Goal: Task Accomplishment & Management: Use online tool/utility

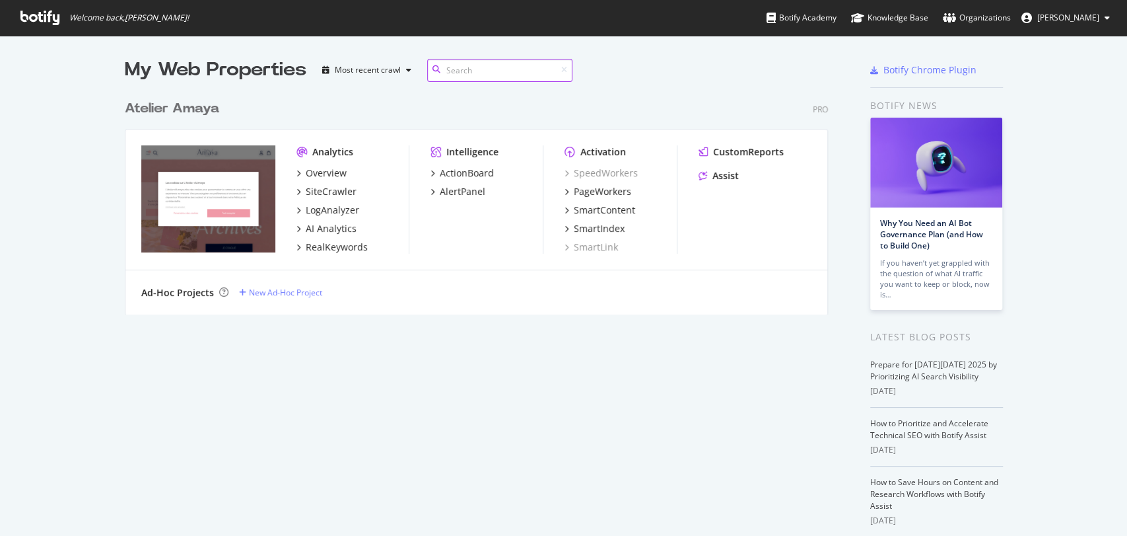
scroll to position [220, 703]
click at [604, 187] on div "PageWorkers" at bounding box center [602, 191] width 57 height 13
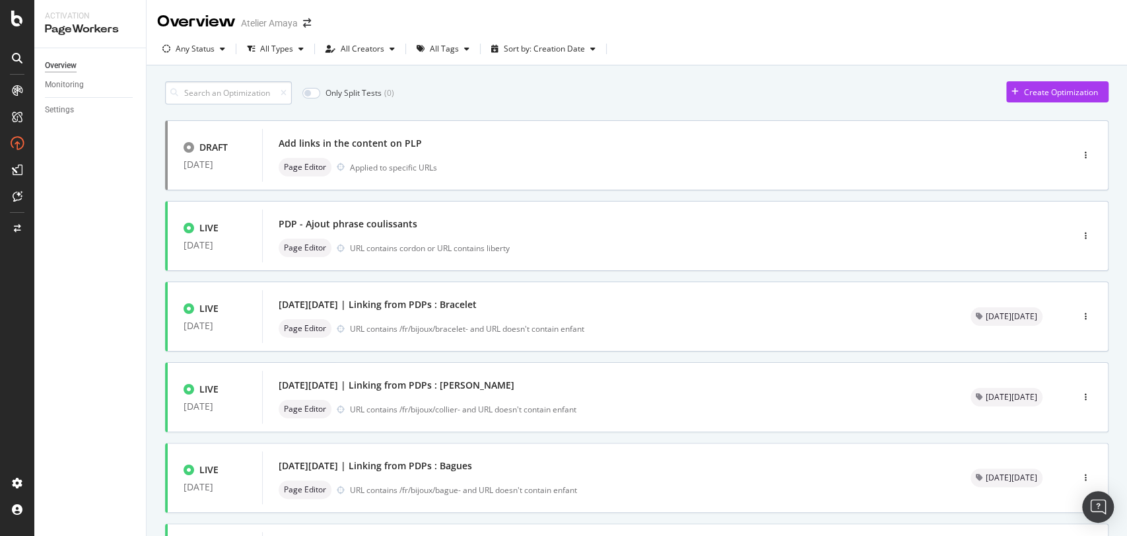
click at [195, 98] on input at bounding box center [228, 92] width 127 height 23
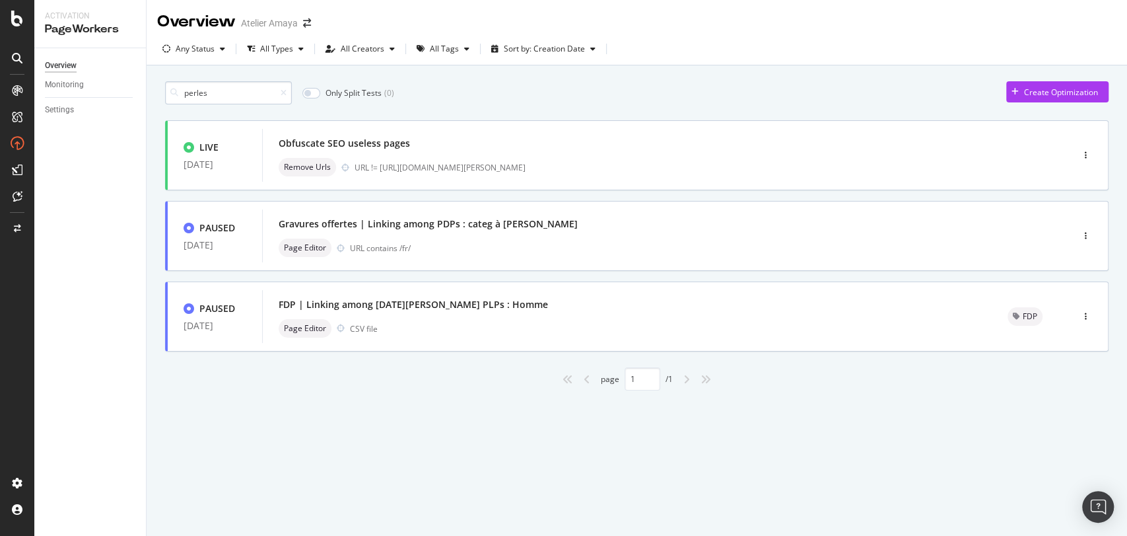
click at [203, 92] on input "perles" at bounding box center [228, 92] width 127 height 23
click at [202, 94] on input "perles" at bounding box center [228, 92] width 127 height 23
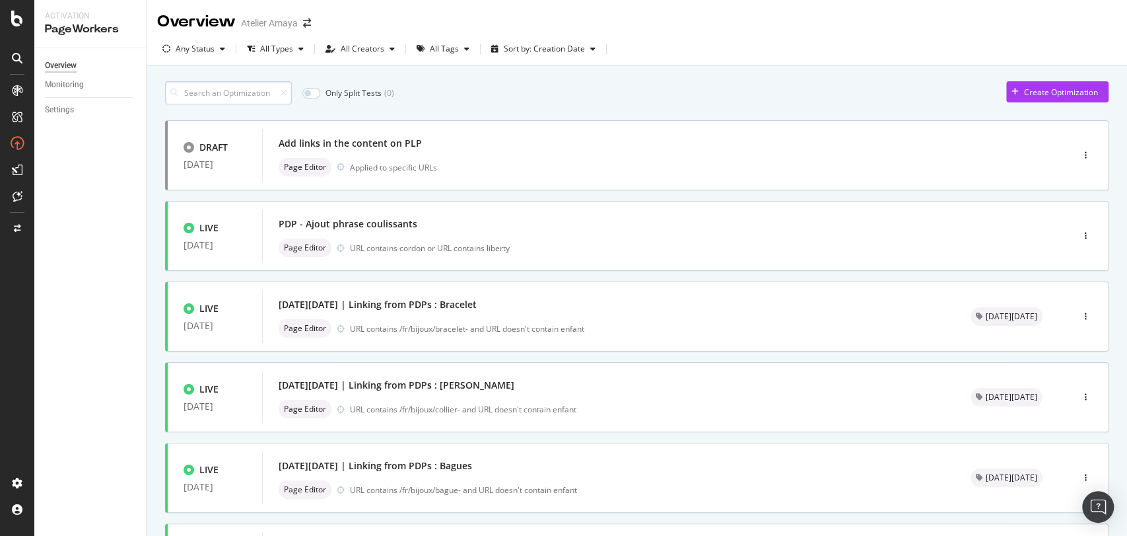
click at [232, 88] on input at bounding box center [228, 92] width 127 height 23
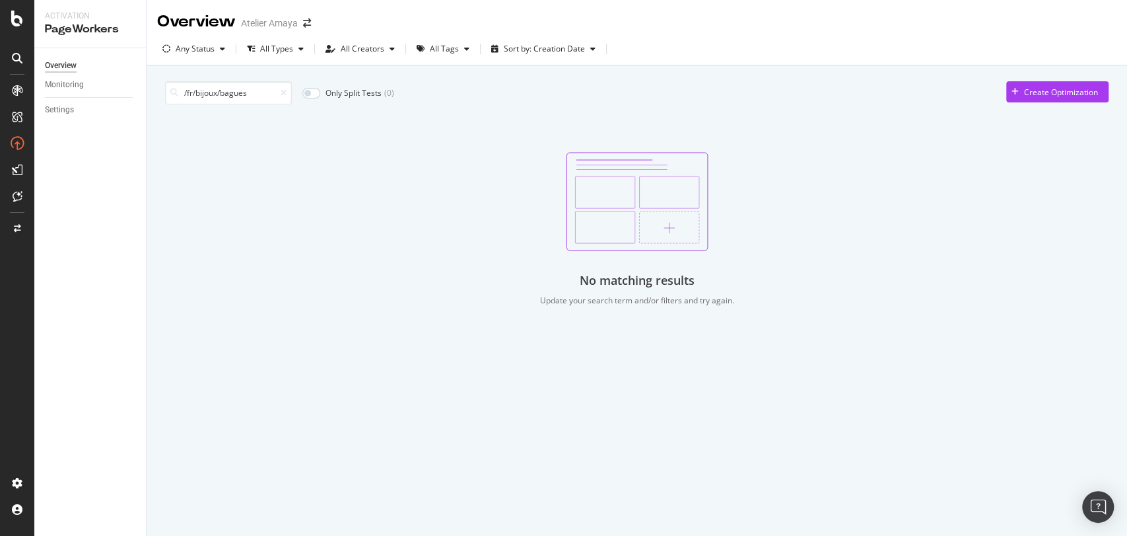
click at [232, 88] on input "/fr/bijoux/bagues" at bounding box center [228, 92] width 127 height 23
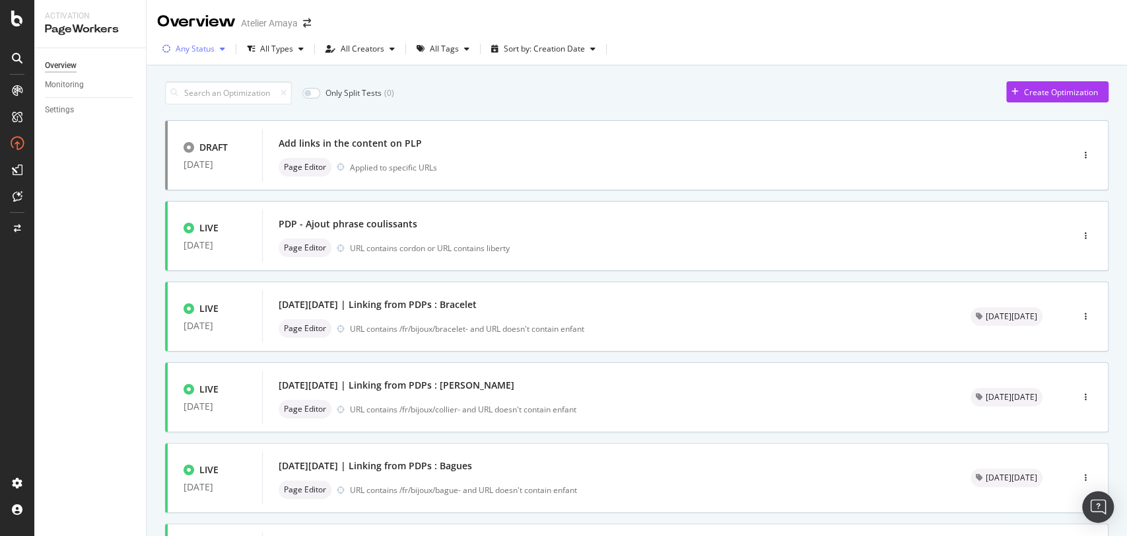
click at [201, 51] on div "Any Status" at bounding box center [195, 49] width 39 height 8
click at [200, 92] on div "Any Status Live ( 52 ) Paused ( 36 ) Draft ( 1 )" at bounding box center [198, 109] width 60 height 77
click at [196, 98] on div "Live" at bounding box center [191, 98] width 15 height 11
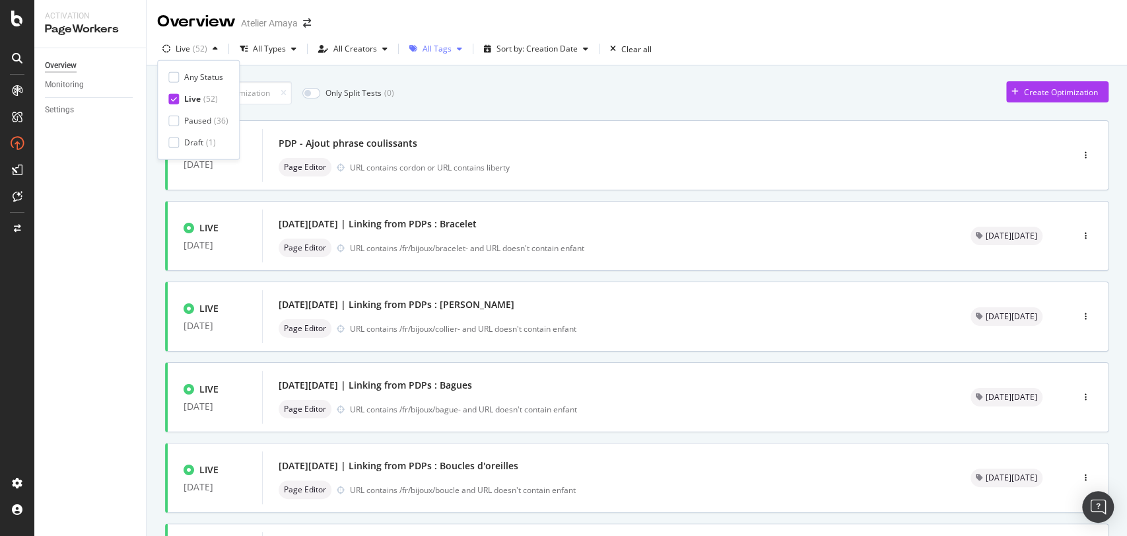
click at [423, 50] on div "All Tags" at bounding box center [437, 49] width 29 height 8
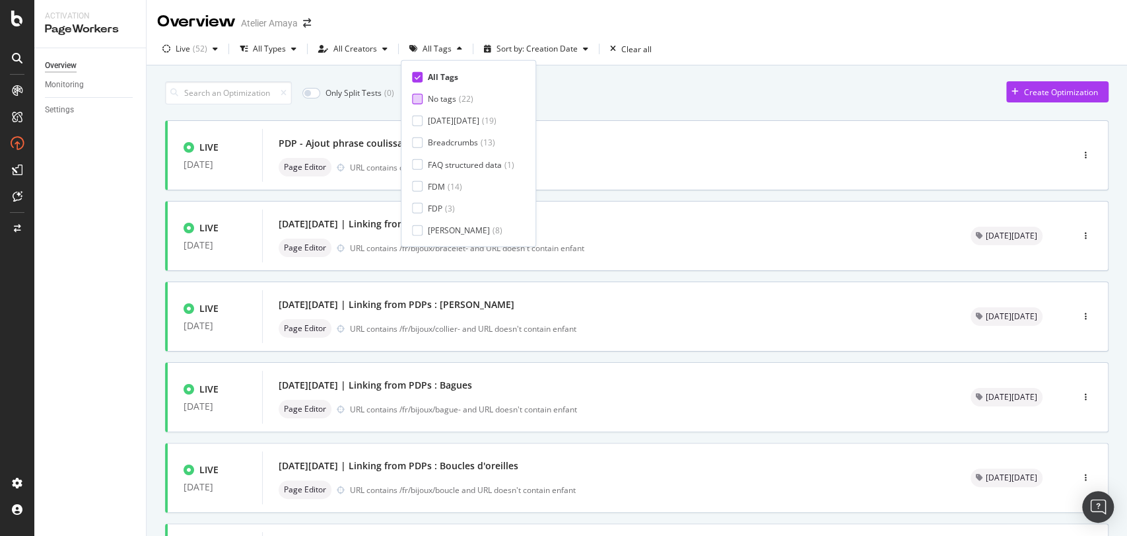
click at [419, 98] on div at bounding box center [417, 98] width 11 height 11
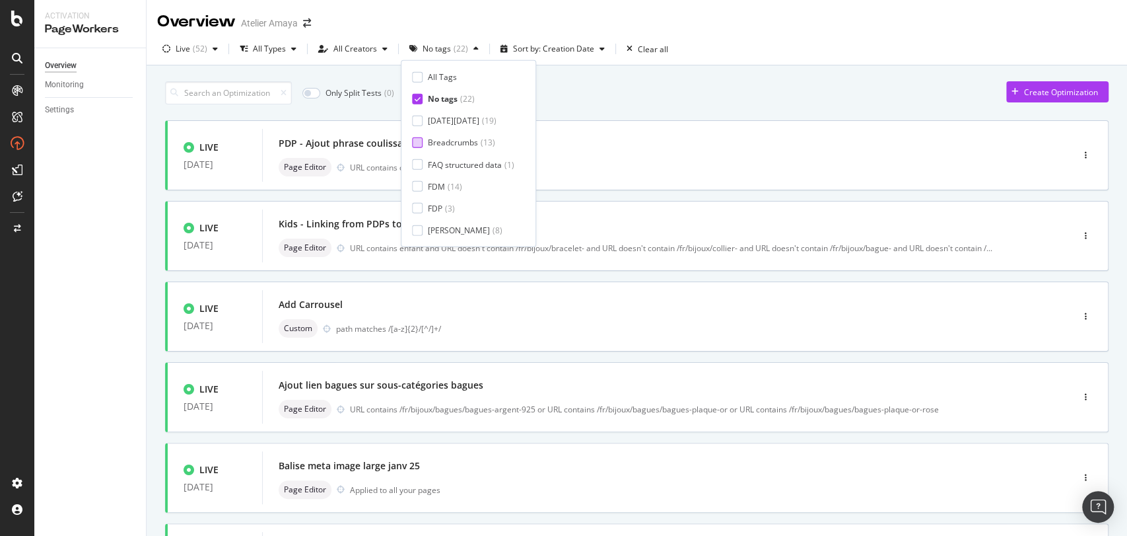
click at [418, 142] on div at bounding box center [417, 142] width 11 height 11
click at [413, 167] on div at bounding box center [417, 164] width 11 height 11
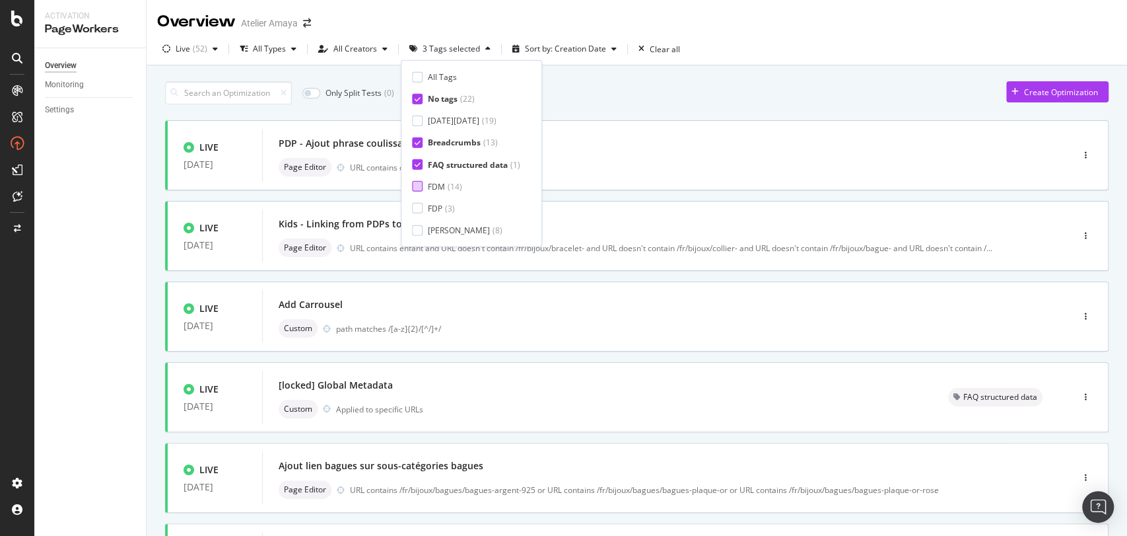
scroll to position [22, 0]
click at [431, 225] on div "Replace 3xx" at bounding box center [450, 230] width 44 height 11
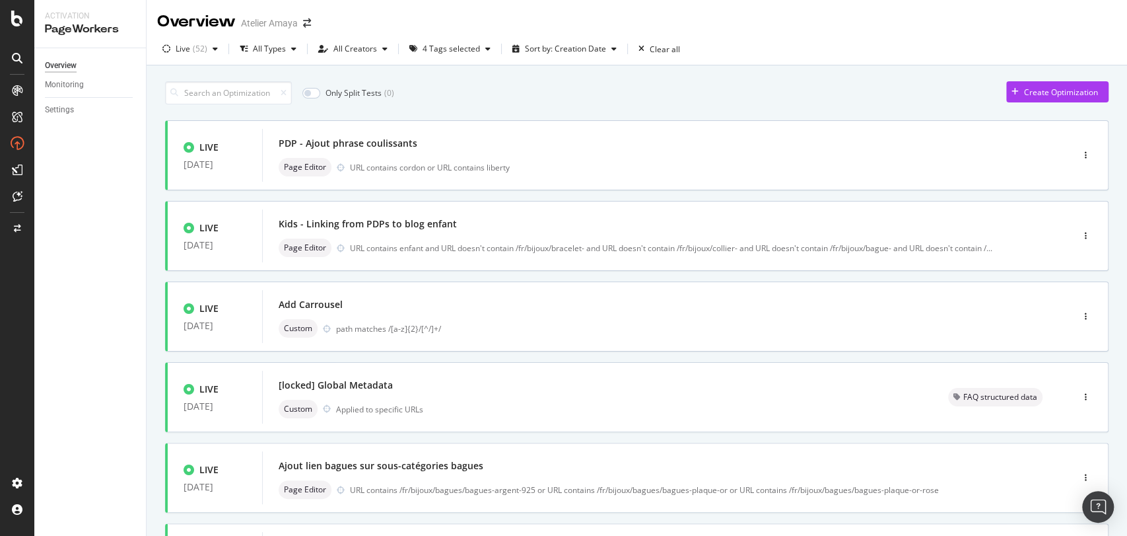
click at [687, 78] on div "Only Split Tests ( 0 ) Create Optimization LIVE [DATE] PDP - Ajout phrase couli…" at bounding box center [637, 515] width 944 height 880
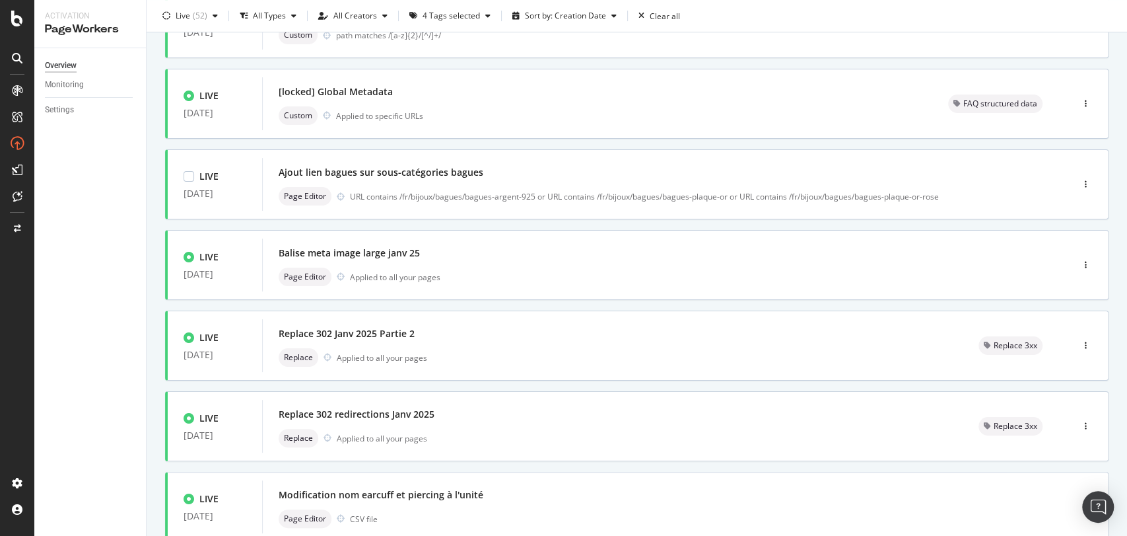
scroll to position [465, 0]
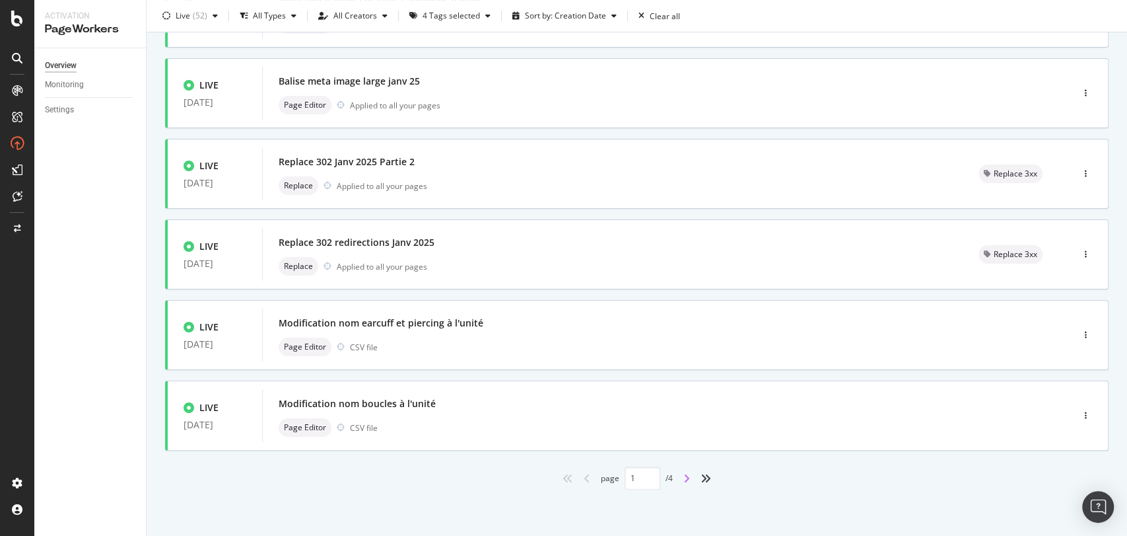
click at [683, 477] on icon "angle-right" at bounding box center [686, 478] width 7 height 11
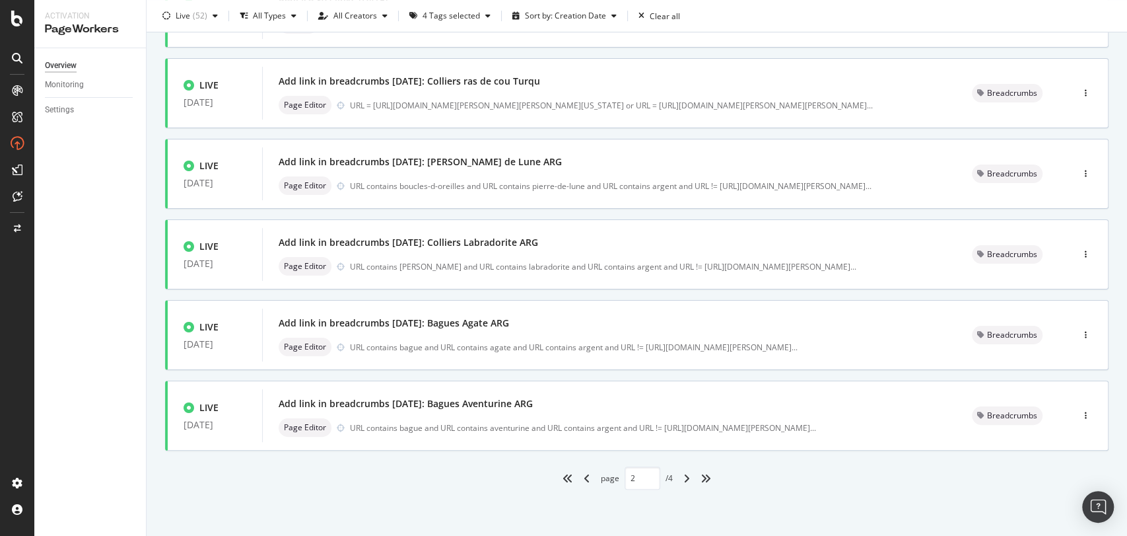
drag, startPoint x: 670, startPoint y: 481, endPoint x: 677, endPoint y: 475, distance: 9.8
click at [670, 481] on div "page 2 / 4" at bounding box center [637, 477] width 944 height 23
click at [683, 473] on icon "angle-right" at bounding box center [686, 478] width 7 height 11
click at [685, 477] on div "angle-right" at bounding box center [686, 477] width 17 height 21
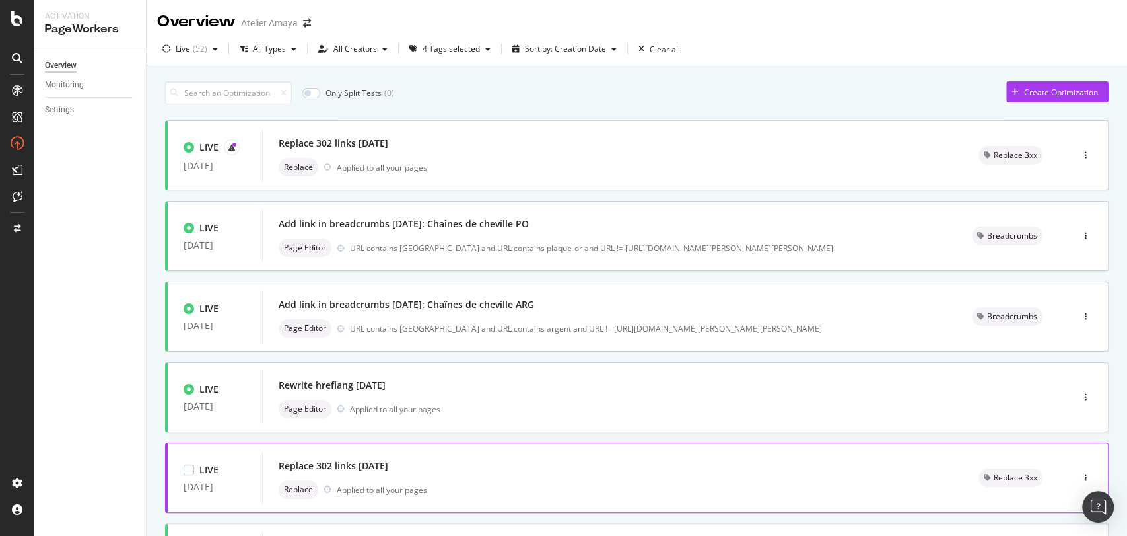
scroll to position [0, 0]
click at [236, 88] on input at bounding box center [228, 92] width 127 height 23
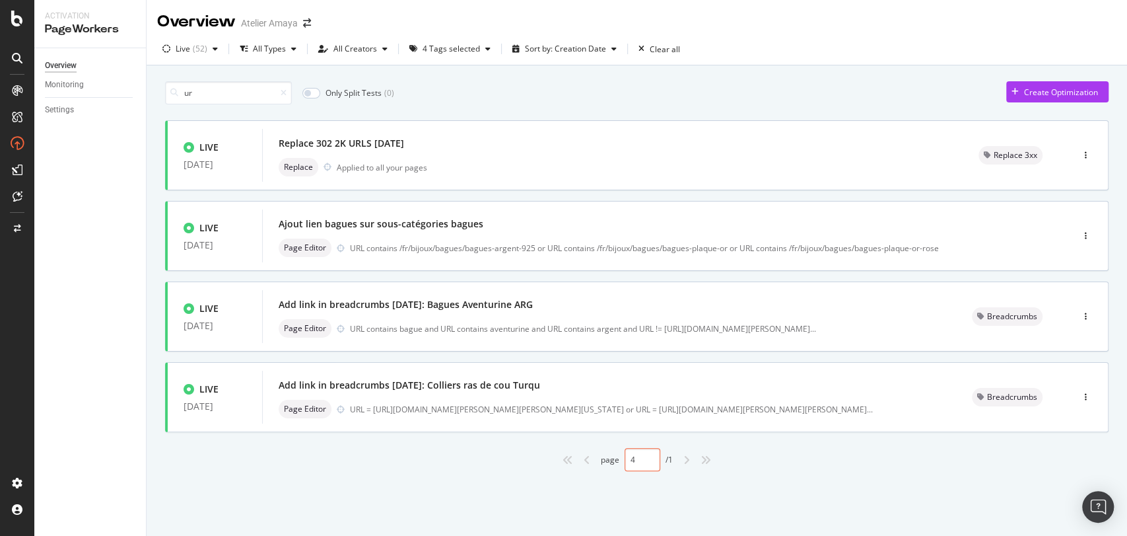
type input "1"
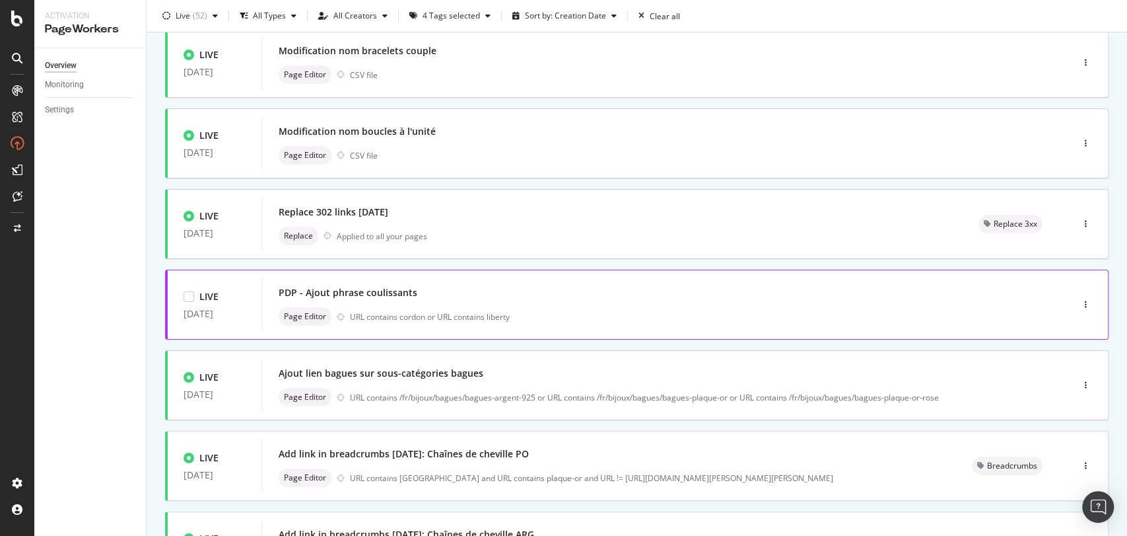
scroll to position [293, 0]
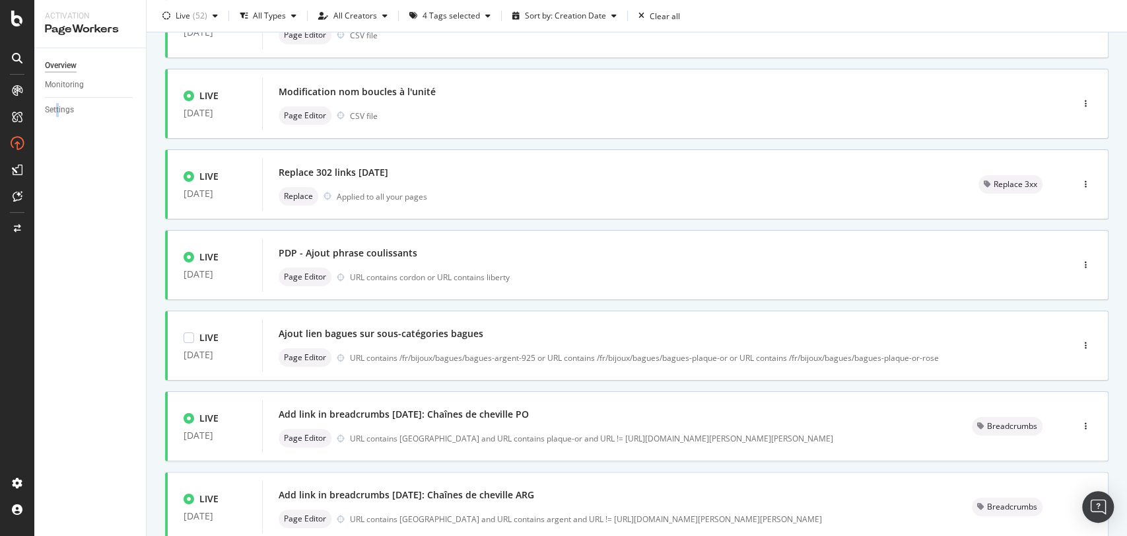
drag, startPoint x: 417, startPoint y: 329, endPoint x: 58, endPoint y: 345, distance: 359.6
click at [58, 345] on div "Overview Monitoring Settings" at bounding box center [90, 291] width 112 height 487
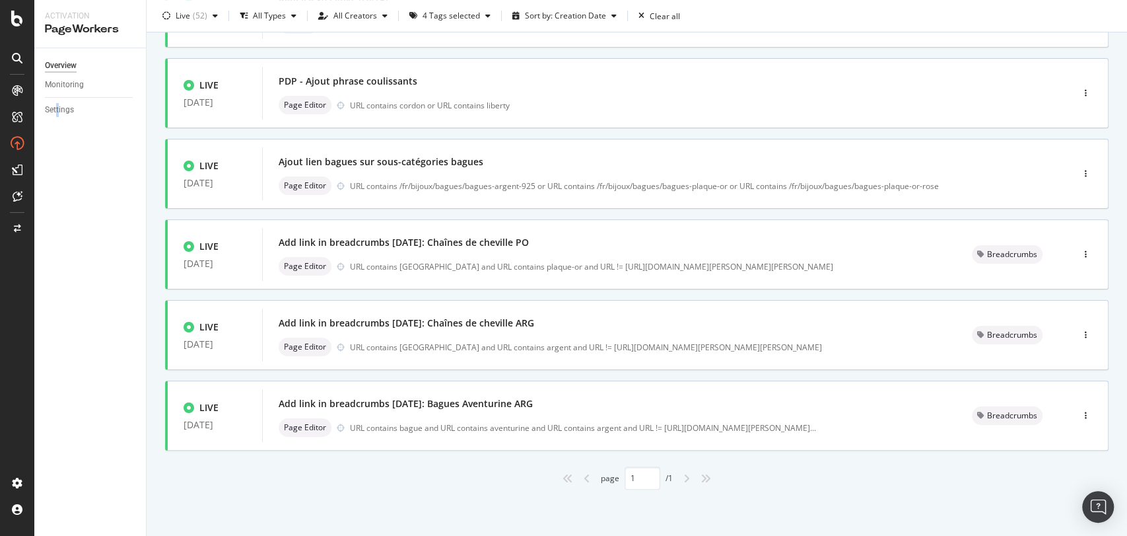
scroll to position [0, 0]
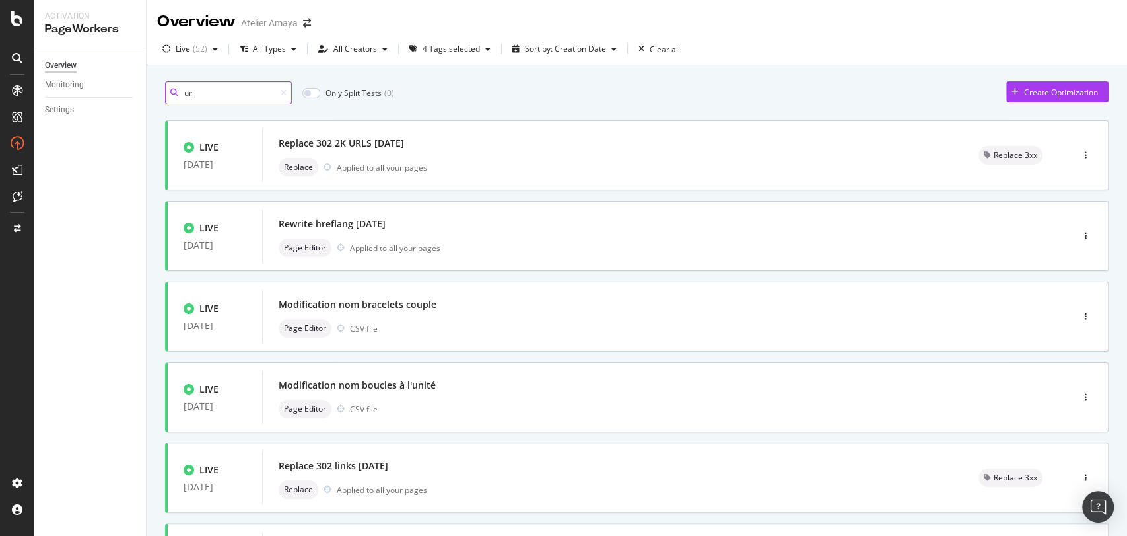
drag, startPoint x: 216, startPoint y: 90, endPoint x: 137, endPoint y: 90, distance: 79.2
click at [137, 90] on div "Activation PageWorkers Overview Monitoring Settings Overview Atelier [PERSON_NA…" at bounding box center [580, 268] width 1093 height 536
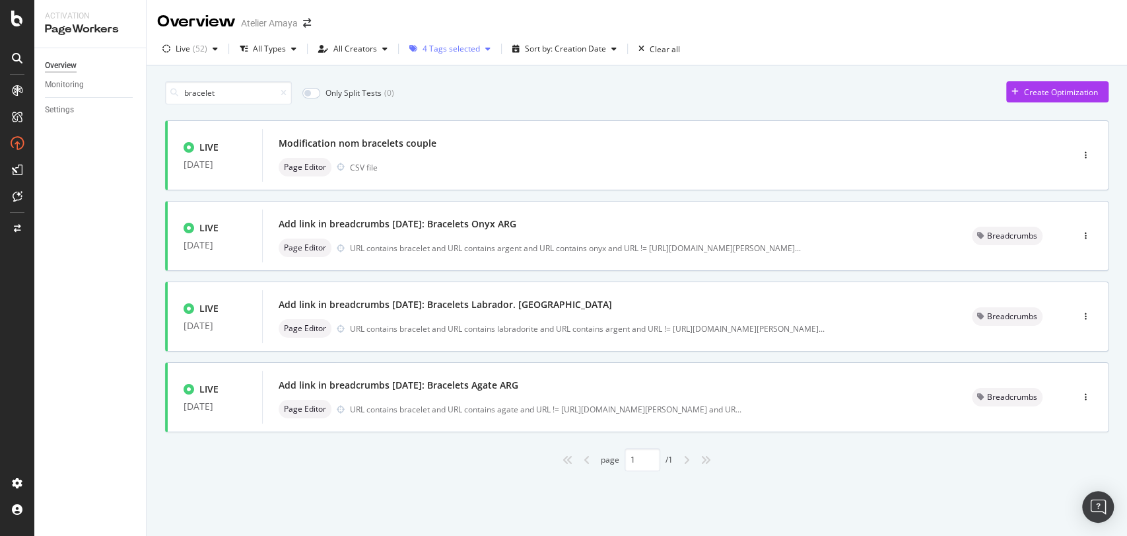
click at [450, 49] on div "4 Tags selected" at bounding box center [451, 49] width 57 height 8
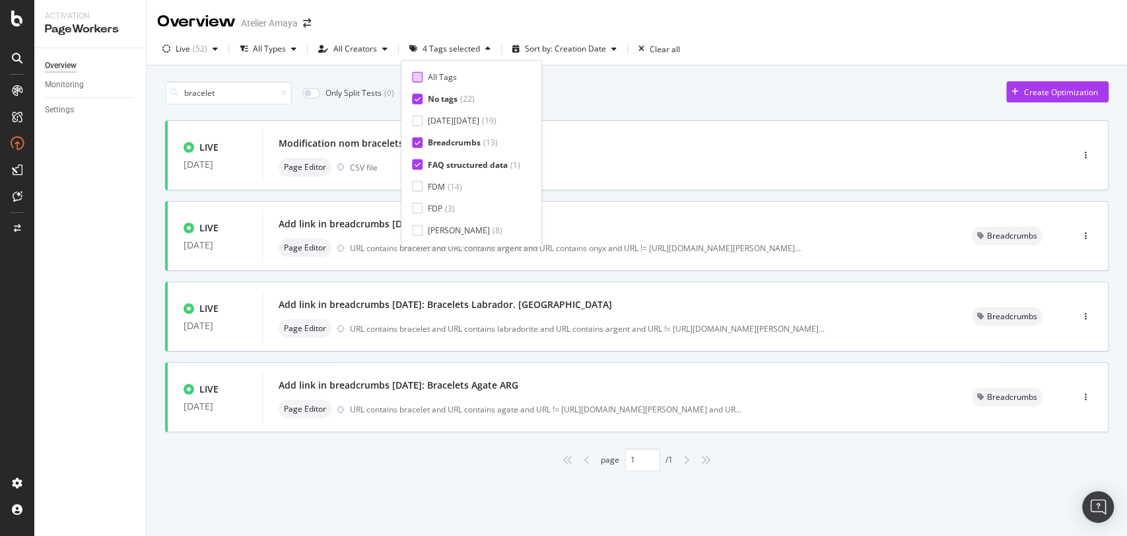
click at [438, 76] on div "All Tags" at bounding box center [442, 76] width 29 height 11
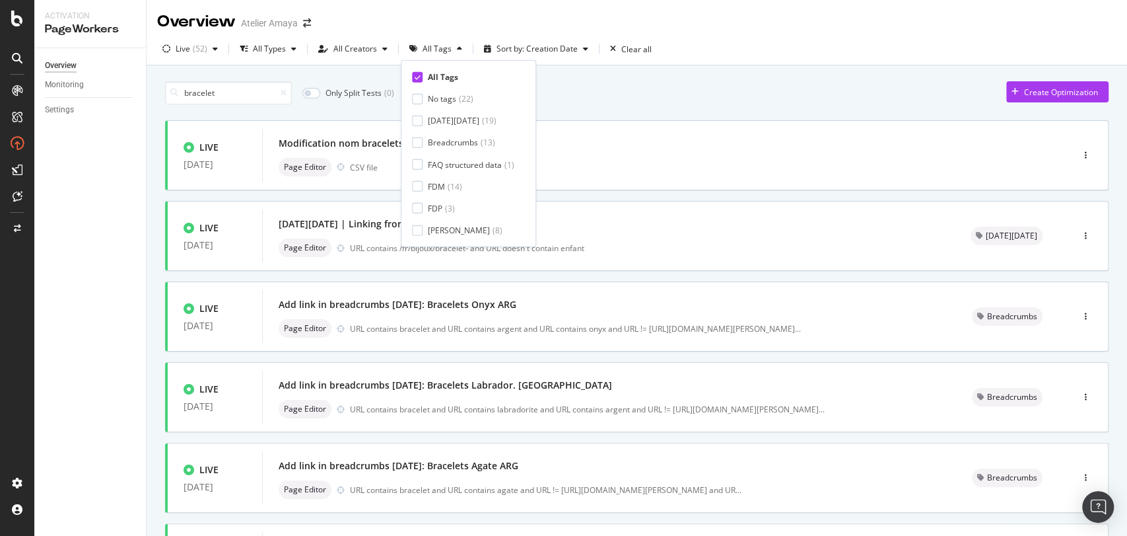
click at [93, 283] on div "Overview Monitoring Settings" at bounding box center [90, 291] width 112 height 487
